Goal: Task Accomplishment & Management: Complete application form

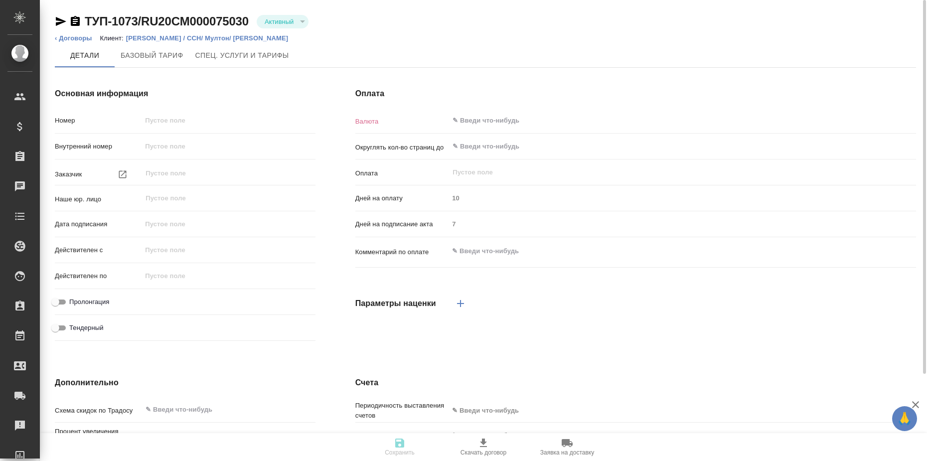
type input "ТУП-1073/RU20CM000075030"
type input "ТУП-1073"
type input "ООО «Мултон Партнерс»"
type input "(TUP) Общество с ограниченной ответственностью «Технологии управления переводом»"
type input "07.08.2020 00:00"
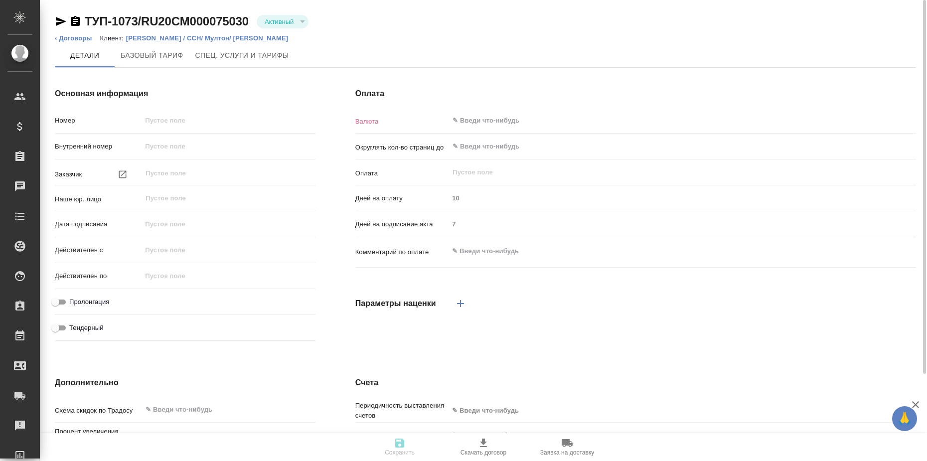
type input "07.08.2020 00:00"
type input "07.08.2025 00:00"
type input "RUB"
type input "0.01"
type input "С даты подписания акта"
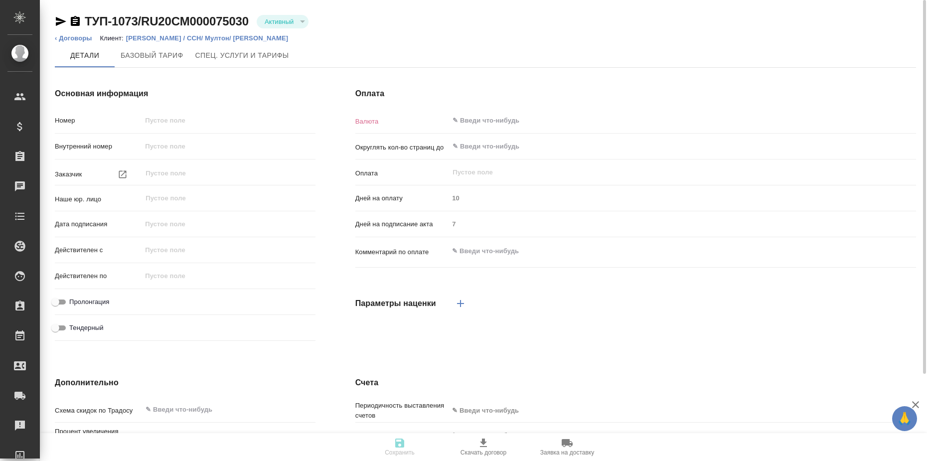
type input "91"
type input "1"
type textarea "есть график платежей"
type textarea "x"
type input "russian2"
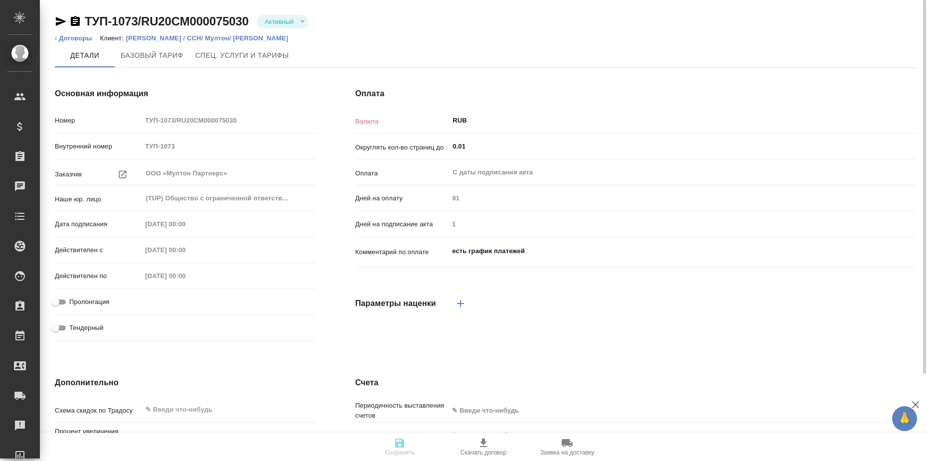
type input "basic"
type input "manual"
type input "client"
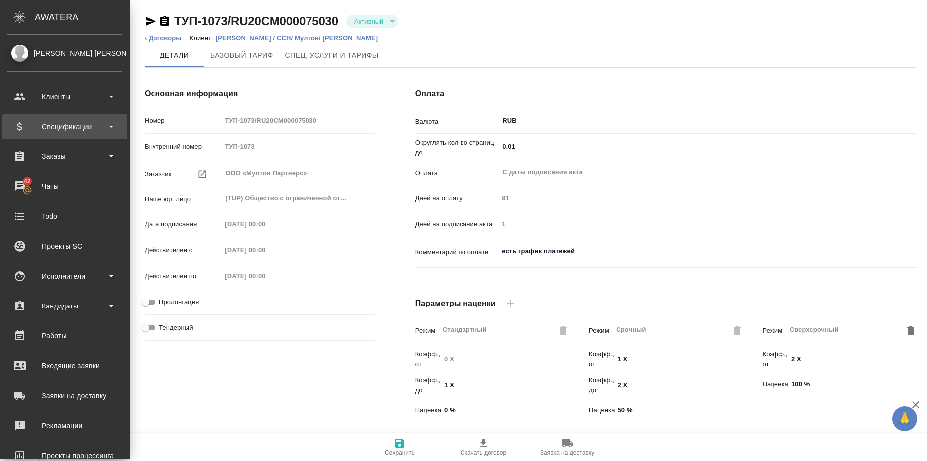
click at [108, 126] on div "Спецификации" at bounding box center [64, 126] width 115 height 15
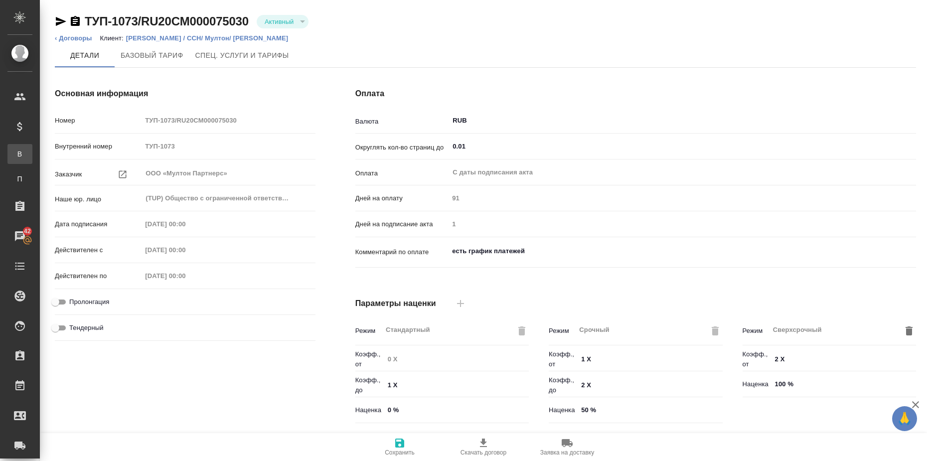
click at [15, 153] on div "Все спецификации" at bounding box center [7, 154] width 15 height 10
type textarea "x"
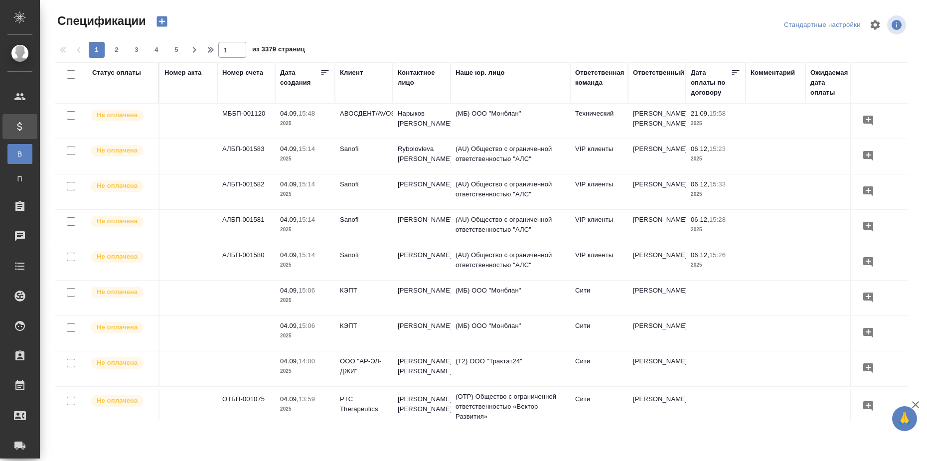
click at [359, 67] on th "Клиент" at bounding box center [364, 82] width 58 height 41
click at [348, 73] on div "Клиент" at bounding box center [351, 73] width 23 height 10
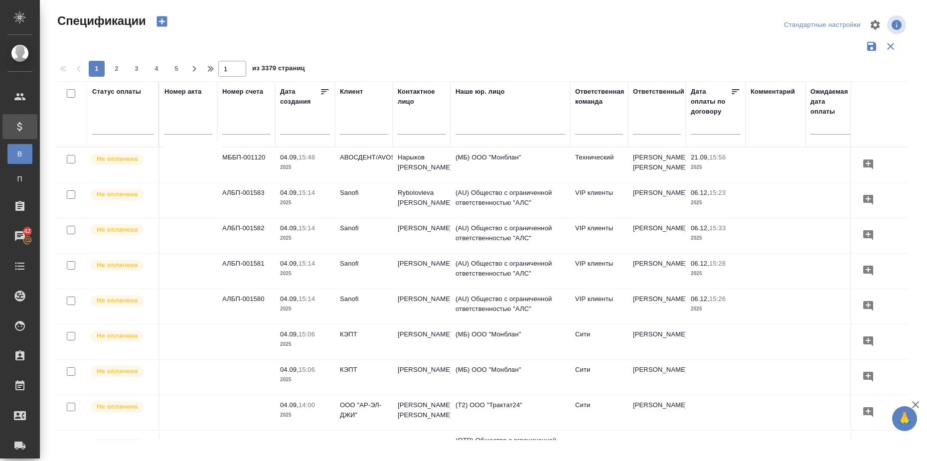
click at [357, 132] on input "text" at bounding box center [364, 128] width 48 height 12
type input "мултон"
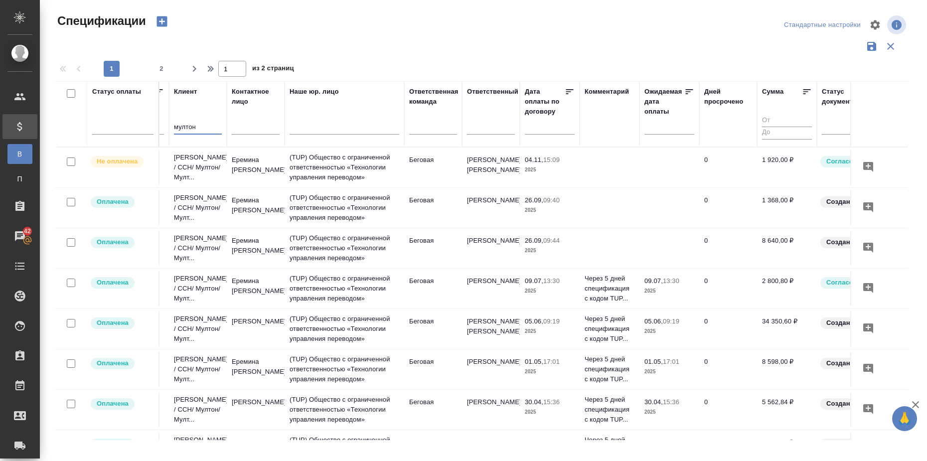
scroll to position [0, 168]
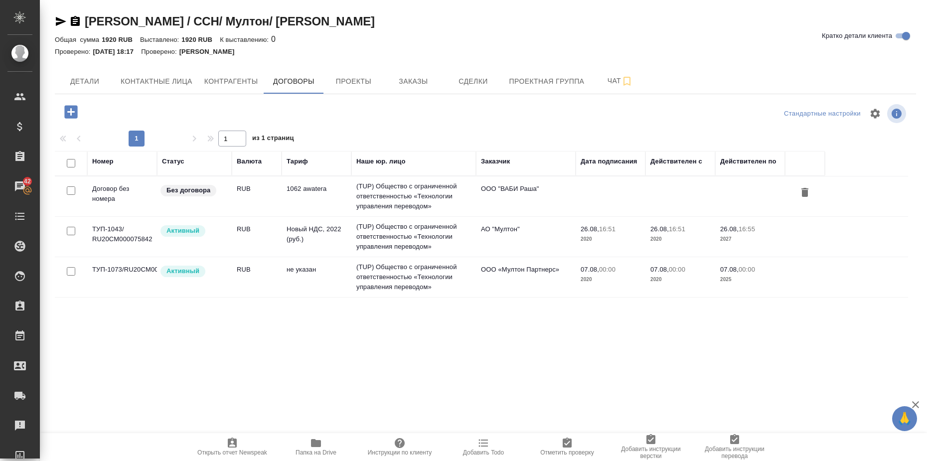
click at [316, 446] on icon "button" at bounding box center [316, 443] width 10 height 8
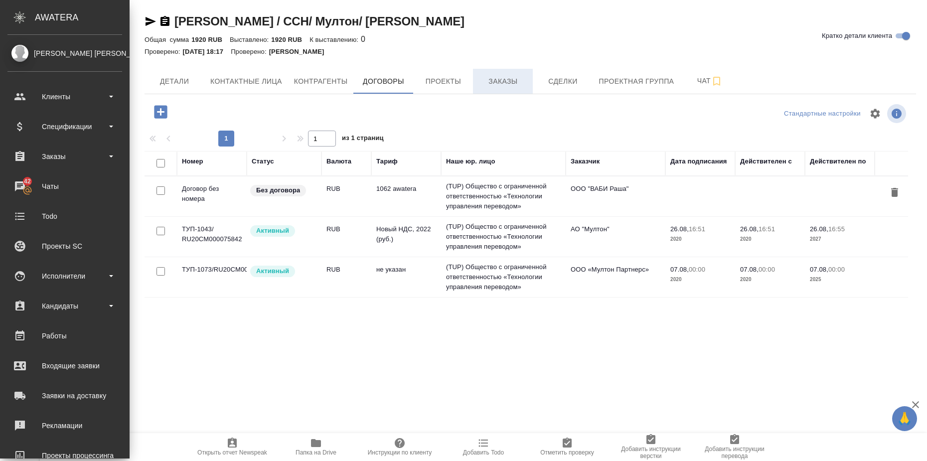
click at [507, 81] on span "Заказы" at bounding box center [503, 81] width 48 height 12
